Goal: Task Accomplishment & Management: Complete application form

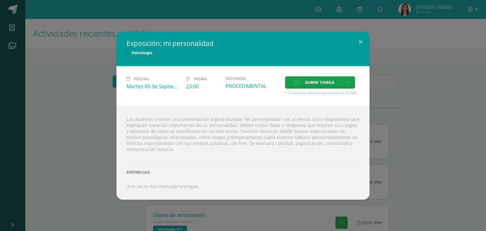
scroll to position [21, 0]
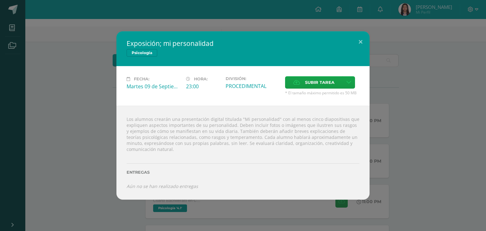
click at [386, 106] on div "Exposición; mi personalidad Psicología Fecha: Martes 09 de Septiembre Hora: 23:…" at bounding box center [243, 115] width 481 height 168
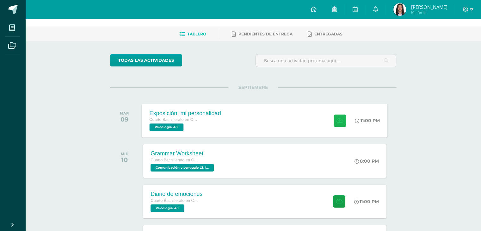
click at [340, 121] on icon at bounding box center [339, 120] width 7 height 5
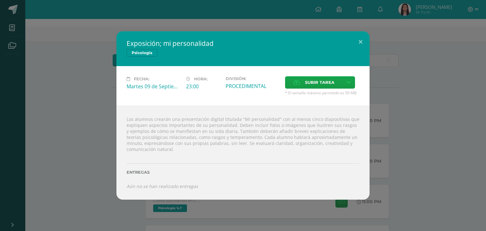
click at [359, 187] on div "Aún no se han realizado entregas" at bounding box center [242, 186] width 233 height 6
click at [345, 85] on link at bounding box center [348, 82] width 12 height 12
click at [333, 97] on span "Subir enlace" at bounding box center [321, 96] width 27 height 6
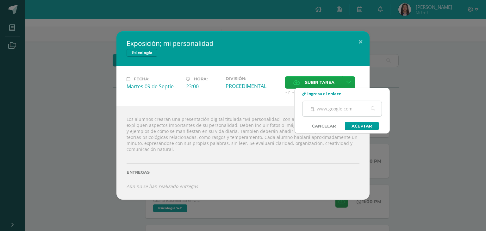
paste input "[URL][DOMAIN_NAME]"
type input "h"
paste input "[URL][DOMAIN_NAME]"
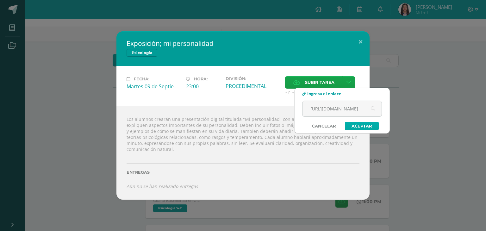
type input "[URL][DOMAIN_NAME]"
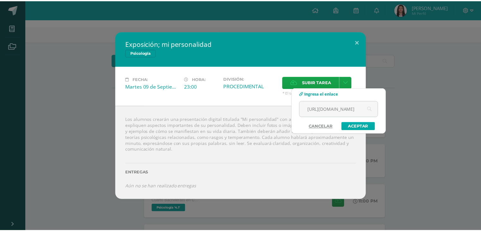
scroll to position [0, 0]
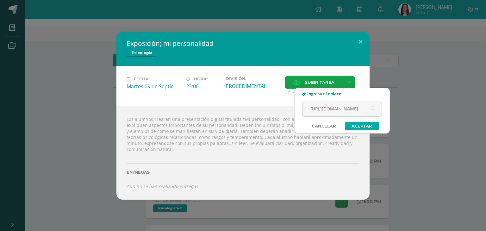
click at [372, 124] on link "Aceptar" at bounding box center [362, 126] width 34 height 8
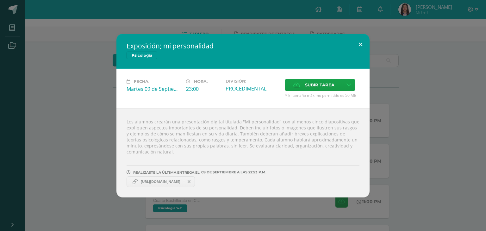
click at [362, 40] on button at bounding box center [360, 45] width 18 height 22
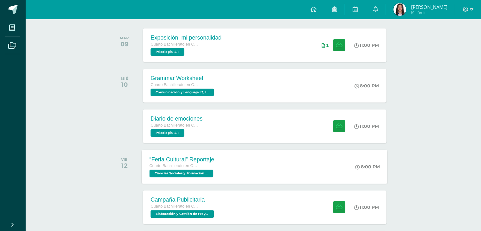
scroll to position [96, 0]
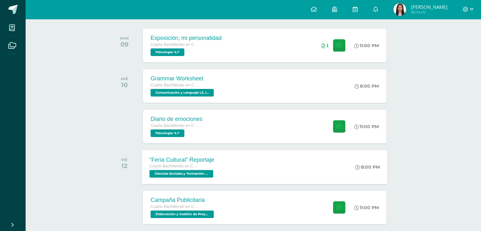
click at [199, 39] on div "Exposición; mi personalidad" at bounding box center [186, 38] width 71 height 7
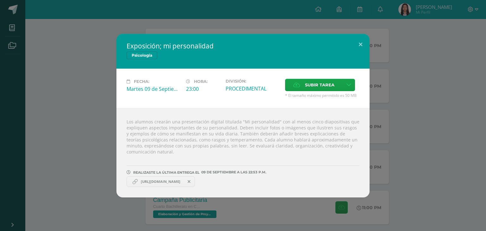
click at [400, 80] on div "Exposición; mi personalidad Psicología Fecha: Martes 09 de Septiembre Hora: 23:…" at bounding box center [243, 115] width 481 height 163
